Goal: Communication & Community: Answer question/provide support

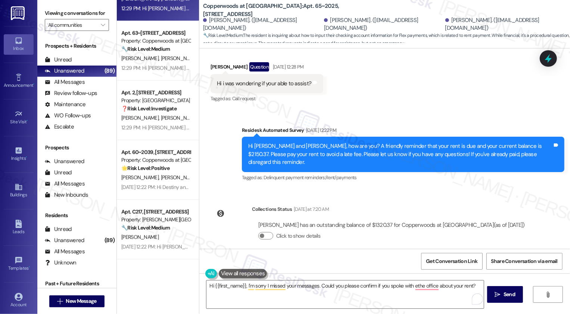
scroll to position [469, 0]
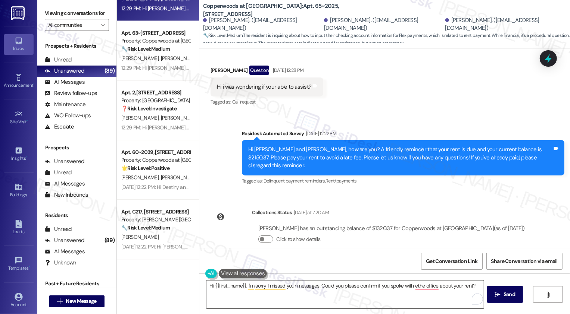
click at [381, 288] on textarea "Hi {{first_name}}, I'm sorry I missed your messages. Could you please confirm i…" at bounding box center [344, 295] width 277 height 28
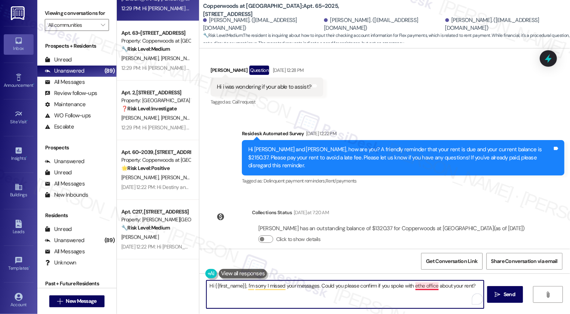
click at [416, 286] on textarea "Hi {{first_name}}, I'm sorry I missed your messages. Could you please confirm i…" at bounding box center [344, 295] width 277 height 28
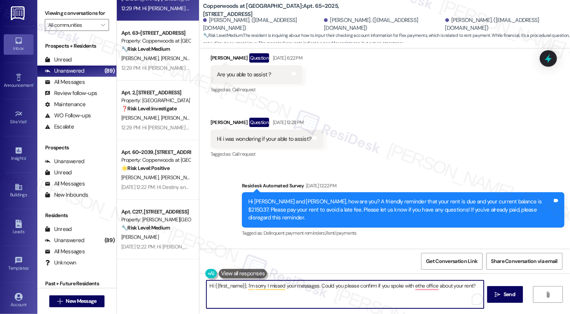
click at [215, 118] on div "[PERSON_NAME] Question [DATE] 12:28 PM" at bounding box center [266, 124] width 113 height 12
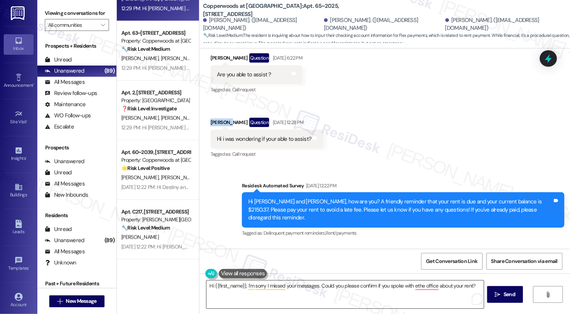
click at [233, 288] on textarea "Hi {{first_name}}, I'm sorry I missed your messages. Could you please confirm i…" at bounding box center [344, 295] width 277 height 28
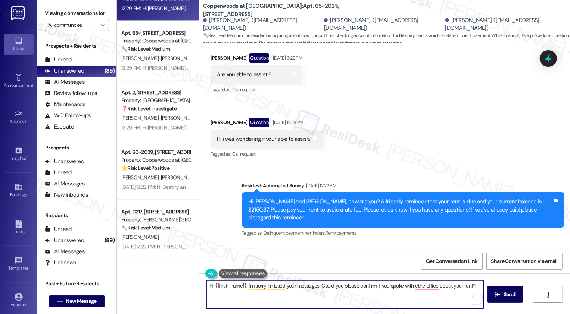
click at [233, 288] on textarea "Hi {{first_name}}, I'm sorry I missed your messages. Could you please confirm i…" at bounding box center [344, 295] width 277 height 28
paste textarea "[PERSON_NAME]"
click at [262, 288] on textarea "Hi [PERSON_NAME], I'm sorry I missed your messages. Could you please confirm if…" at bounding box center [344, 295] width 277 height 28
click at [416, 289] on textarea "Hi [PERSON_NAME], I'm sorry I missed your messages. Could you please confirm if…" at bounding box center [344, 295] width 277 height 28
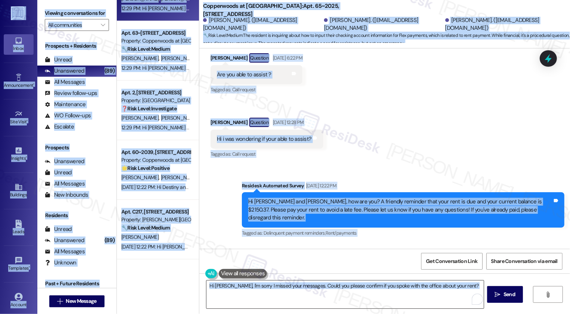
click at [236, 287] on textarea "Hi [PERSON_NAME], I'm sorry I missed your messages. Could you please confirm if…" at bounding box center [344, 295] width 277 height 28
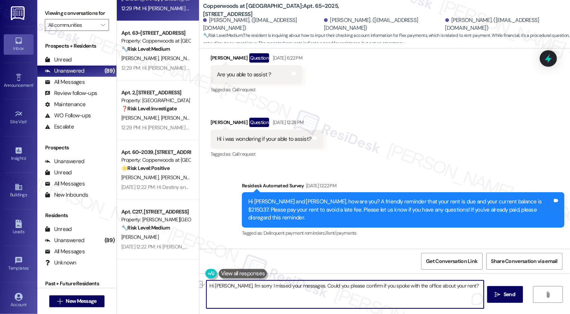
click at [203, 288] on button "See rewrite suggestions" at bounding box center [200, 284] width 6 height 7
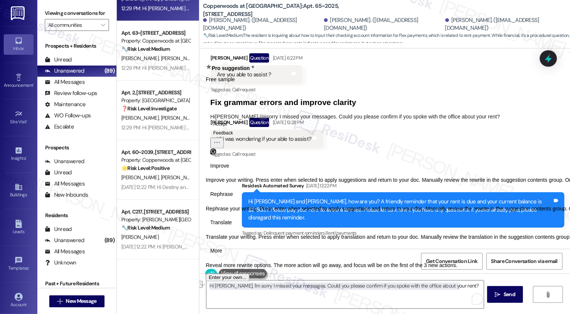
click at [233, 198] on span "Rephrase" at bounding box center [221, 195] width 23 height 8
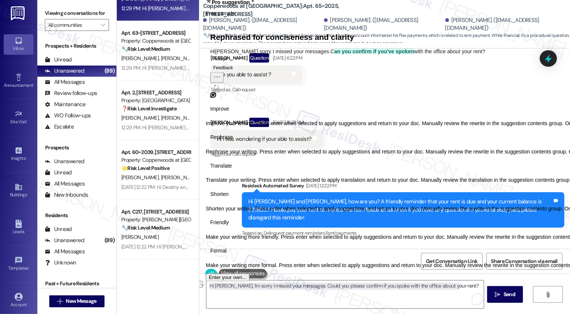
click at [229, 227] on span "Friendly" at bounding box center [219, 223] width 19 height 8
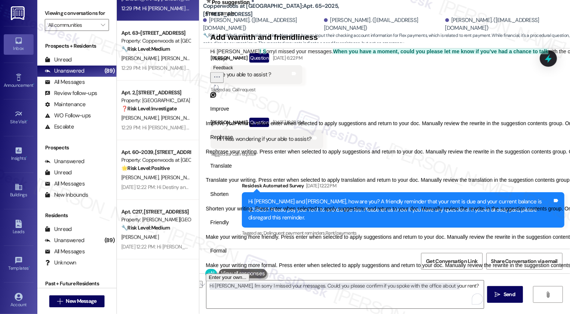
click at [218, 90] on icon "Regenerate" at bounding box center [216, 87] width 4 height 4
click at [230, 63] on button "Accept" at bounding box center [220, 58] width 20 height 9
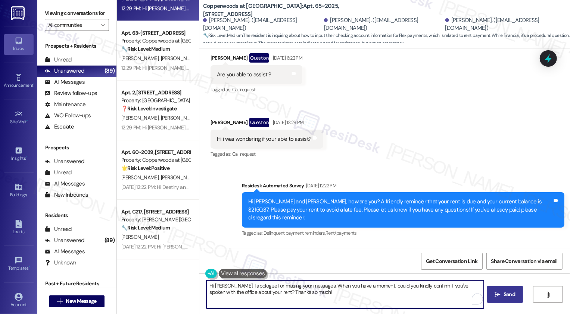
type textarea "Hi [PERSON_NAME], I apologize for missing your messages. When you have a moment…"
click at [504, 300] on button " Send" at bounding box center [505, 294] width 36 height 17
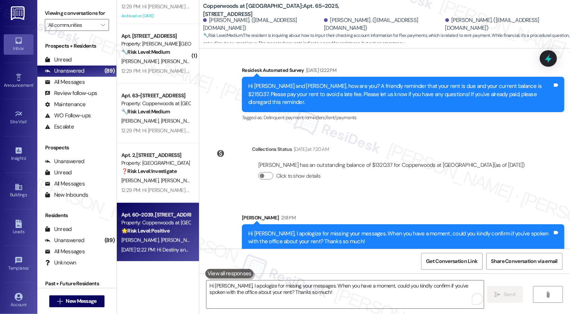
scroll to position [1289, 0]
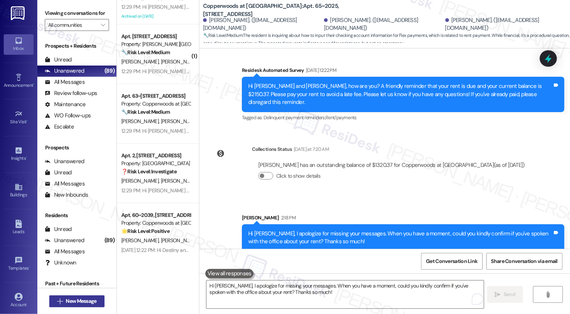
click at [88, 304] on span "New Message" at bounding box center [81, 302] width 31 height 8
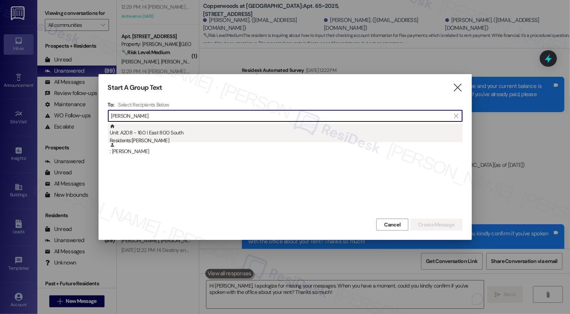
type input "[PERSON_NAME]"
click at [165, 135] on div "Unit: A208 - 160 I East 800 [DEMOGRAPHIC_DATA] Residents: [PERSON_NAME]" at bounding box center [286, 134] width 352 height 21
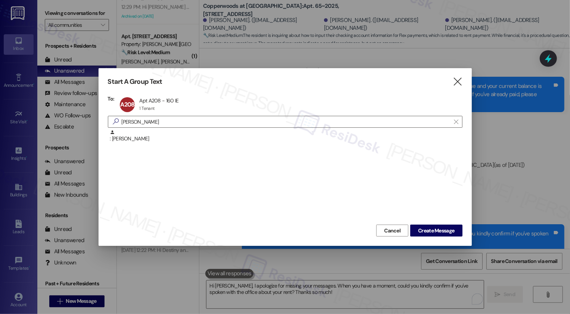
click at [432, 238] on div "Start A Group Text  To: A208 Apt A208 - 160 IE Apt A208 - 160 IE 1 Tenant 1 Te…" at bounding box center [284, 157] width 373 height 178
click at [433, 231] on span "Create Message" at bounding box center [436, 231] width 36 height 8
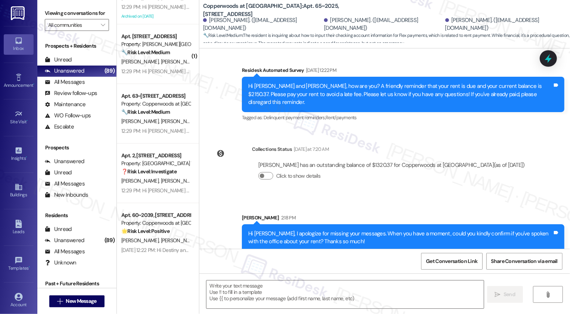
type textarea "Fetching suggested responses. Please feel free to read through the conversation…"
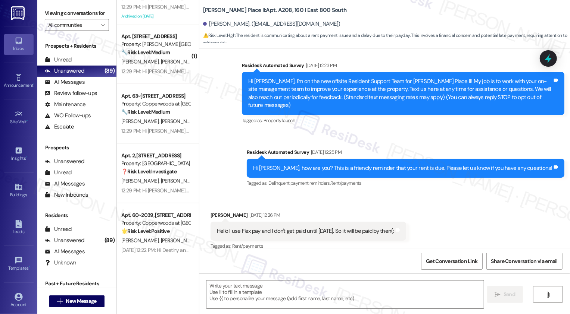
type textarea "Fetching suggested responses. Please feel free to read through the conversation…"
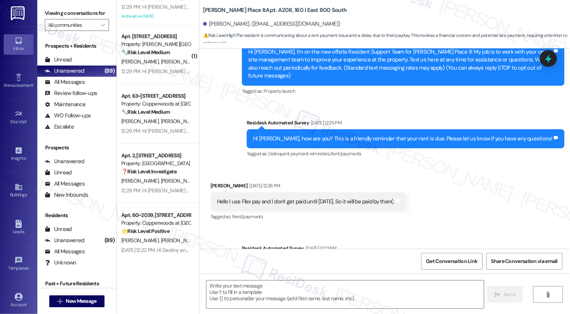
scroll to position [83, 0]
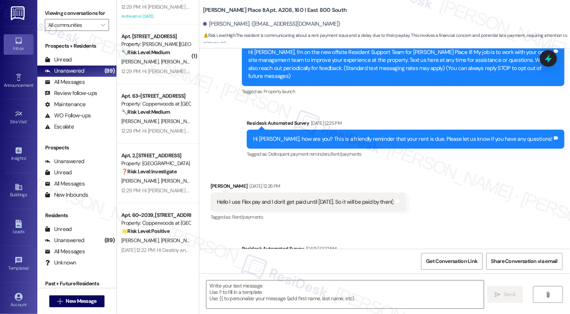
click at [408, 166] on div "Received via SMS [PERSON_NAME] [DATE] 12:26 PM Hello I use Flex pay and I don't…" at bounding box center [384, 197] width 370 height 63
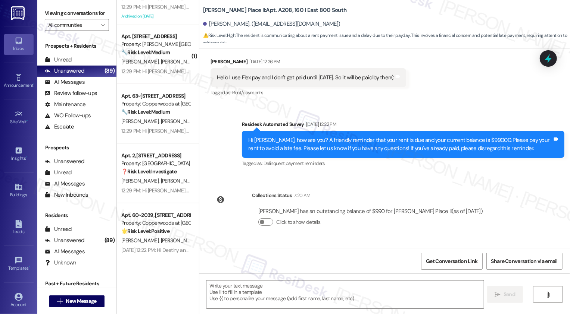
scroll to position [264, 0]
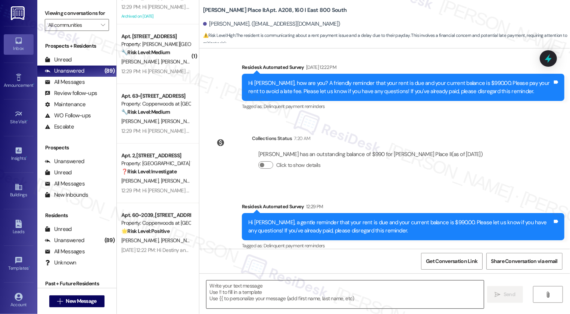
click at [259, 287] on textarea at bounding box center [344, 295] width 277 height 28
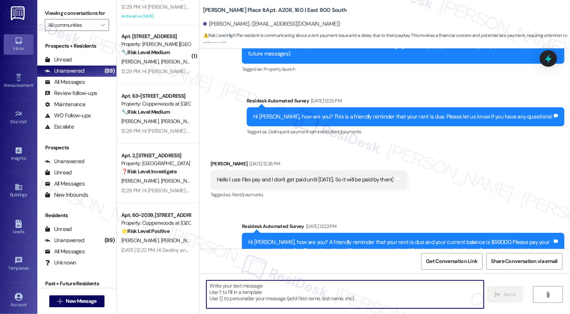
scroll to position [103, 0]
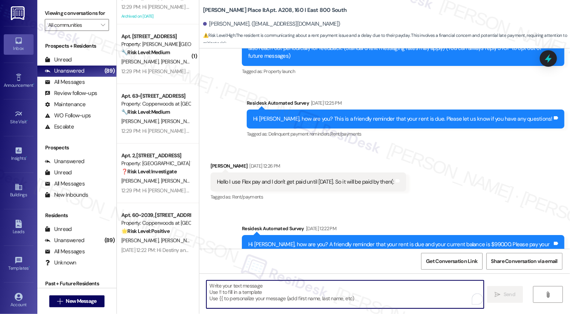
click at [250, 286] on textarea "To enrich screen reader interactions, please activate Accessibility in Grammarl…" at bounding box center [344, 295] width 277 height 28
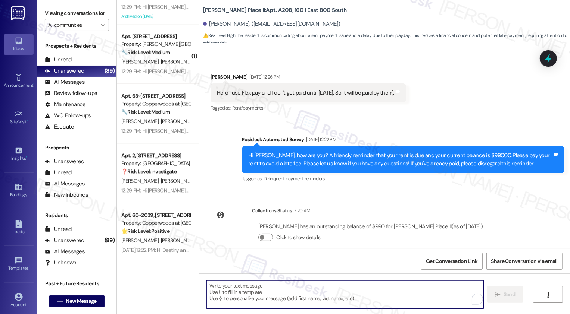
scroll to position [264, 0]
